Goal: Browse casually: Explore the website without a specific task or goal

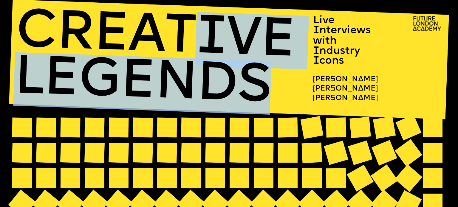
drag, startPoint x: 182, startPoint y: 33, endPoint x: 270, endPoint y: 74, distance: 96.8
click at [270, 74] on div "CREAT I VE LEGENDS" at bounding box center [191, 61] width 356 height 105
click at [249, 44] on span "CREAT I VE" at bounding box center [155, 37] width 281 height 63
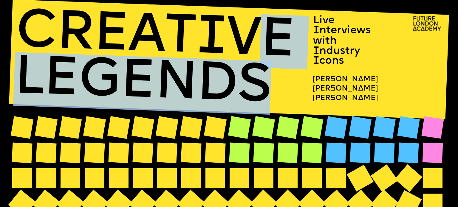
drag, startPoint x: 298, startPoint y: 33, endPoint x: 333, endPoint y: 99, distance: 74.3
click at [354, 109] on div "CREAT I VE LEGENDS" at bounding box center [191, 61] width 356 height 105
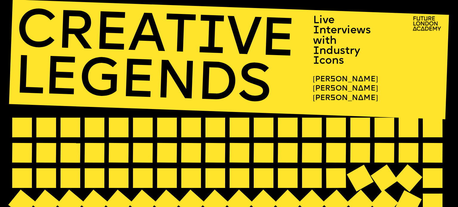
click at [226, 52] on span "CREAT I VE" at bounding box center [155, 37] width 281 height 63
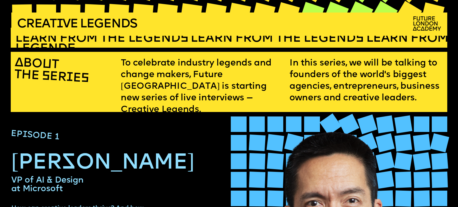
scroll to position [198, 0]
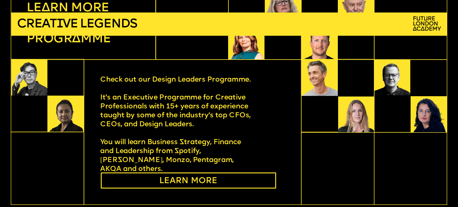
scroll to position [1043, 0]
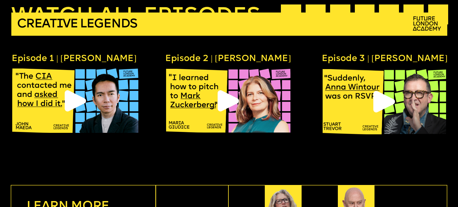
click at [230, 100] on icon at bounding box center [228, 100] width 21 height 21
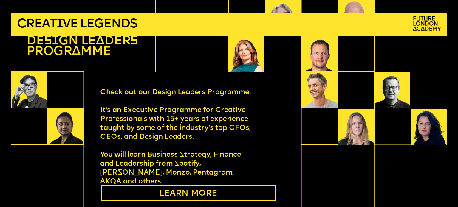
scroll to position [1207, 0]
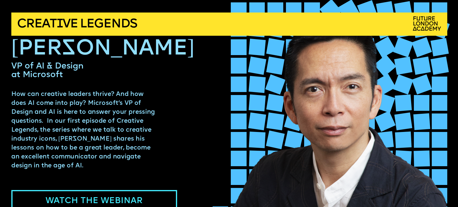
scroll to position [304, 0]
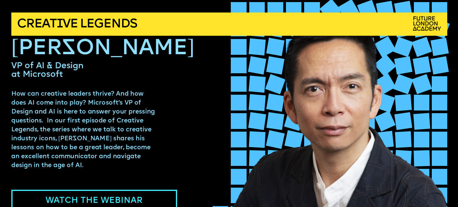
click at [66, 19] on span "CREAT I VE LEGENDS" at bounding box center [77, 24] width 120 height 13
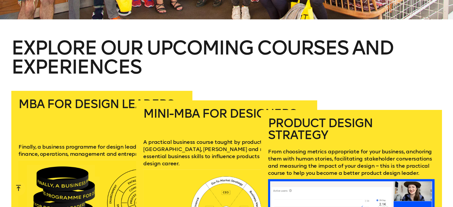
scroll to position [796, 0]
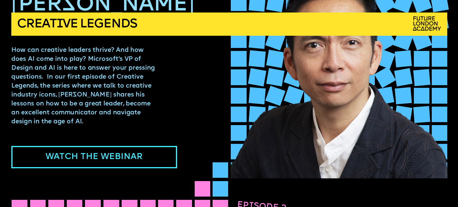
scroll to position [447, 0]
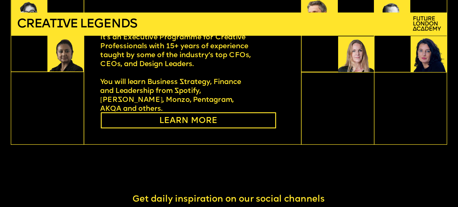
scroll to position [1356, 0]
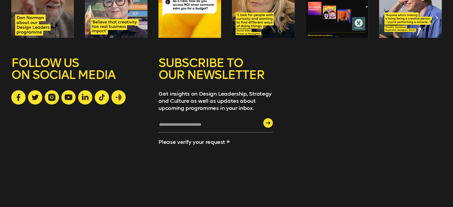
scroll to position [1655, 0]
